Goal: Navigation & Orientation: Find specific page/section

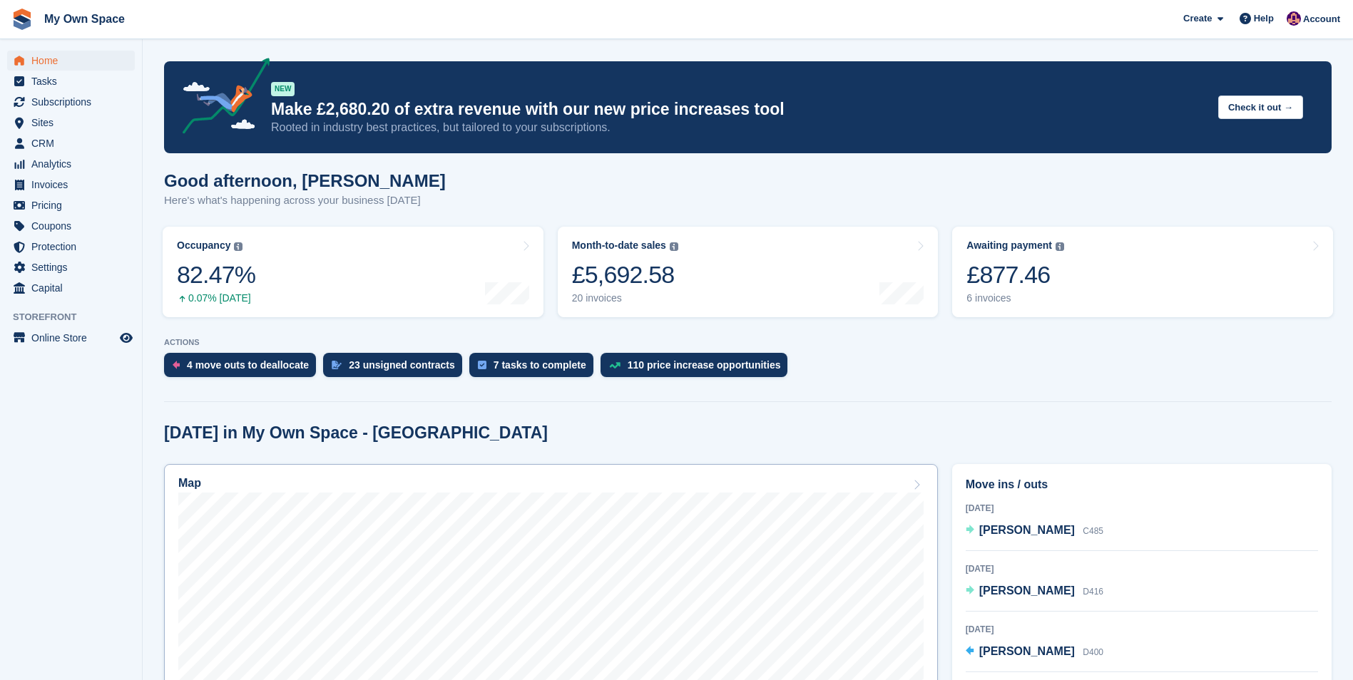
scroll to position [285, 0]
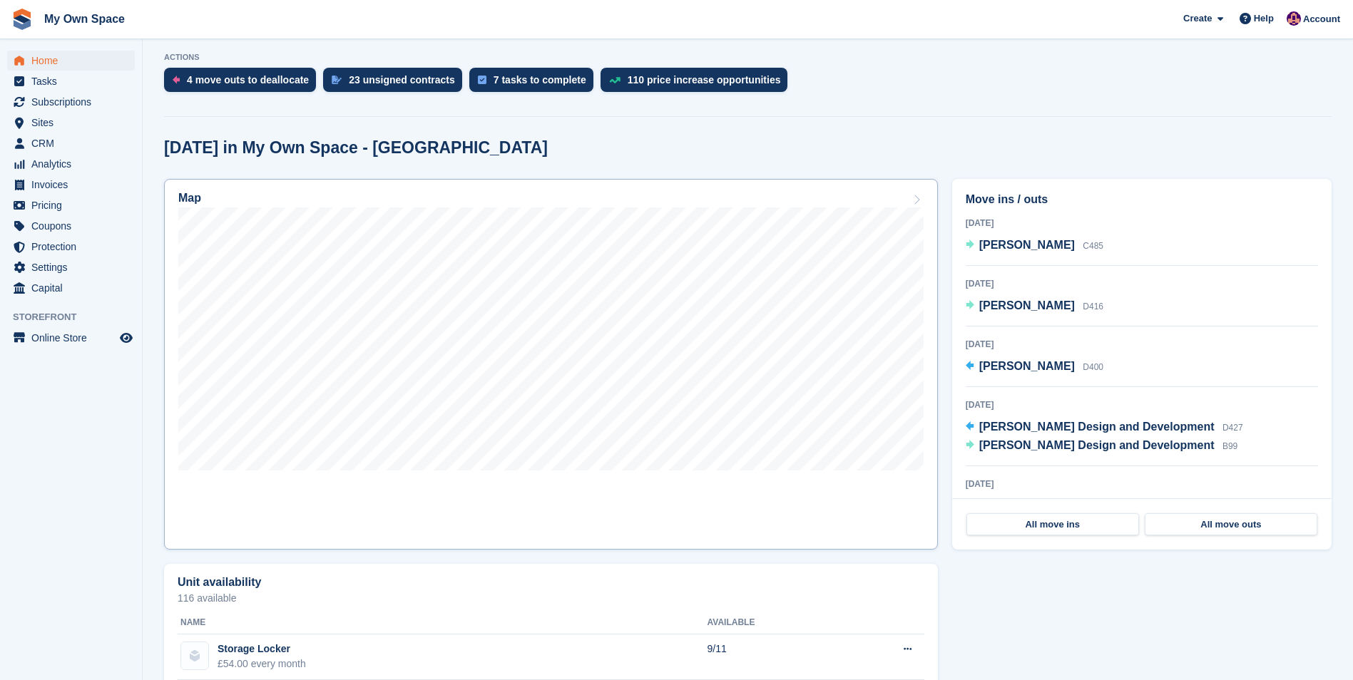
click at [188, 192] on h2 "Map" at bounding box center [189, 198] width 23 height 13
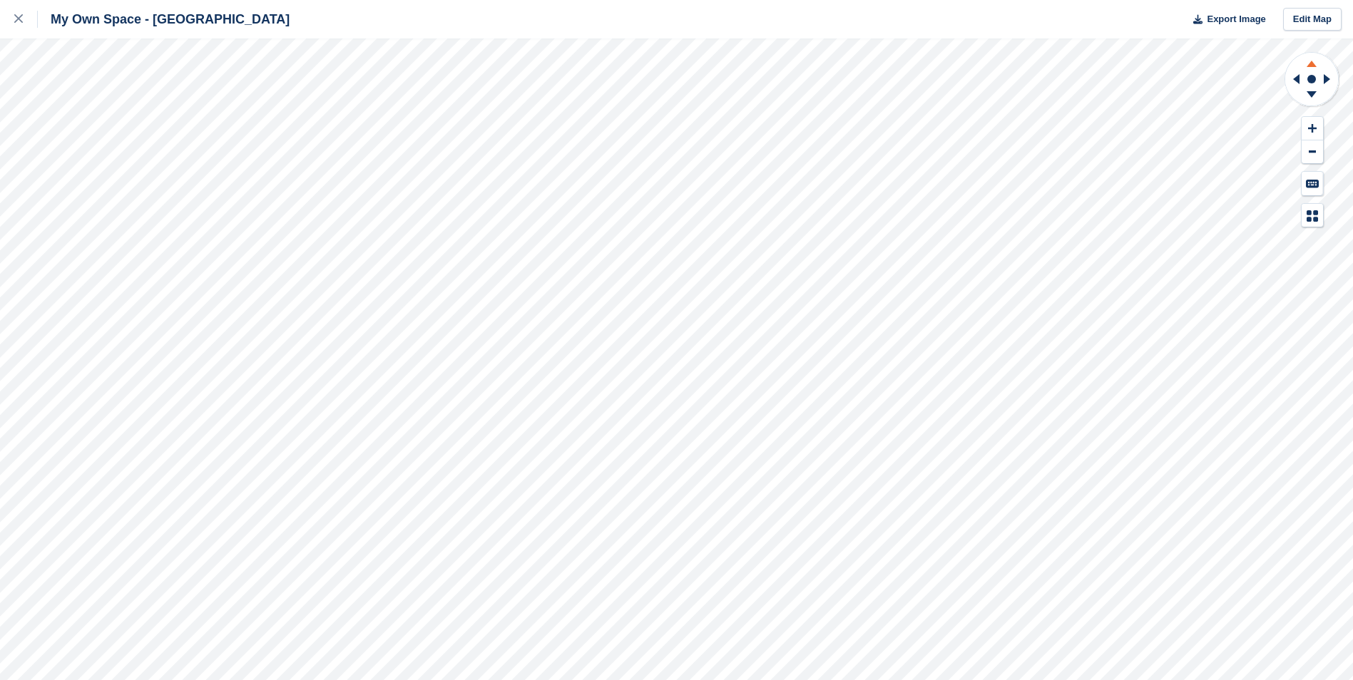
click at [1315, 63] on icon at bounding box center [1311, 62] width 37 height 18
click at [1312, 93] on icon at bounding box center [1311, 94] width 10 height 6
